Goal: Task Accomplishment & Management: Use online tool/utility

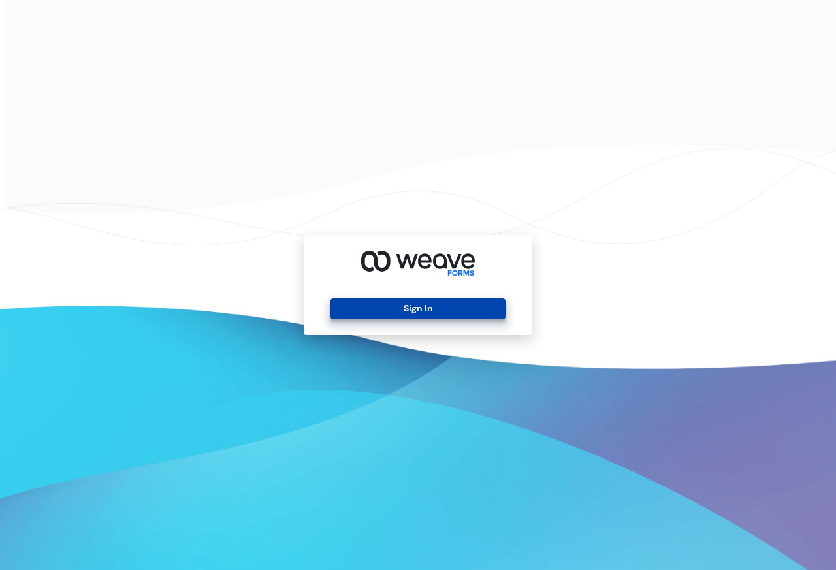
click at [411, 307] on button "Sign In" at bounding box center [417, 308] width 174 height 21
